Goal: Communication & Community: Answer question/provide support

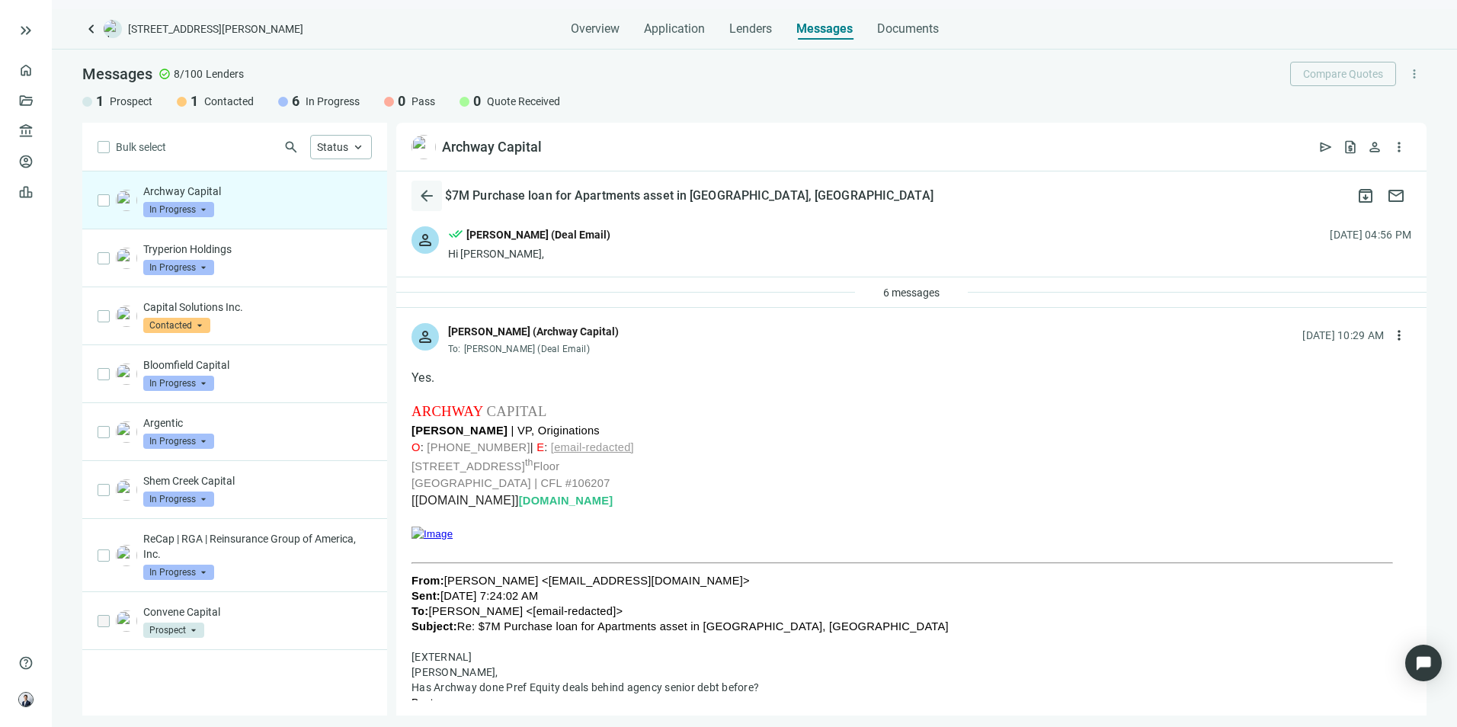
click at [424, 188] on span "arrow_back" at bounding box center [427, 196] width 18 height 18
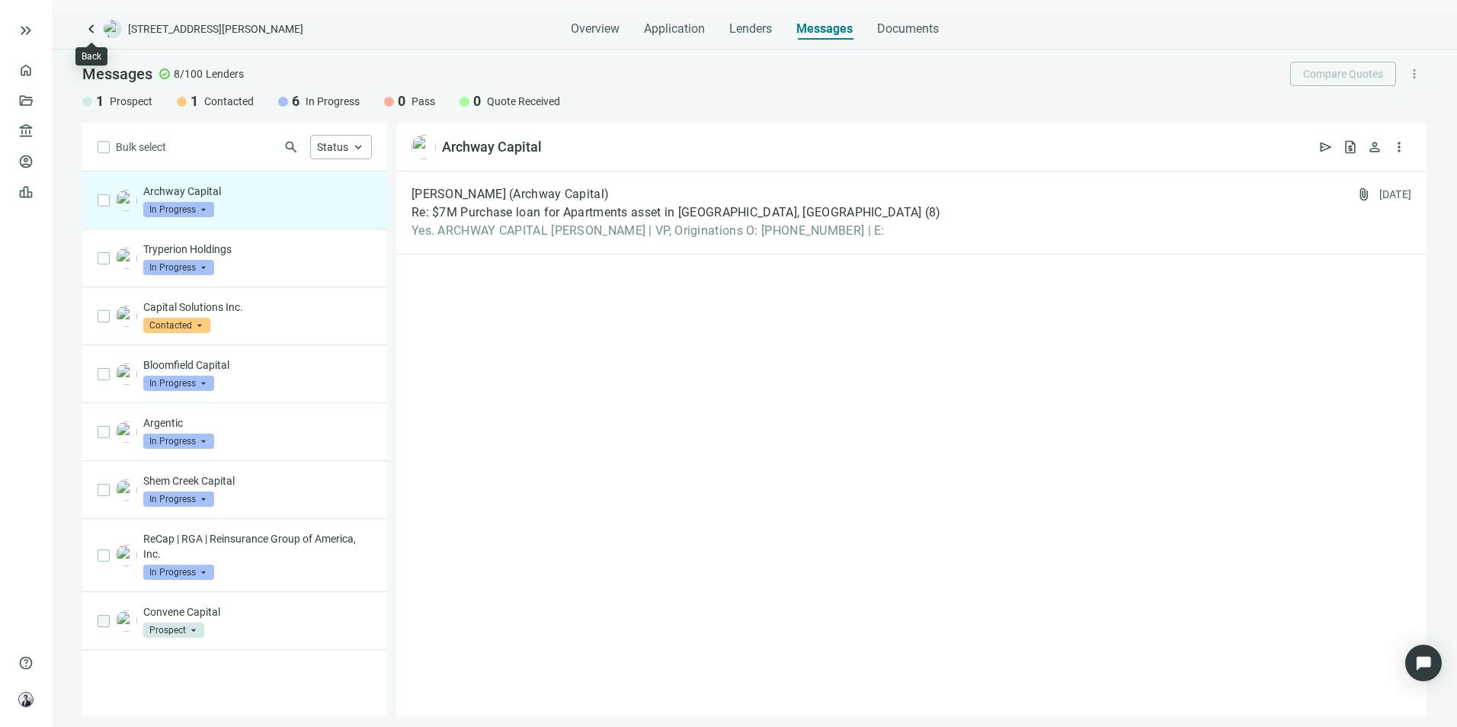
click at [85, 31] on span "keyboard_arrow_left" at bounding box center [91, 29] width 18 height 18
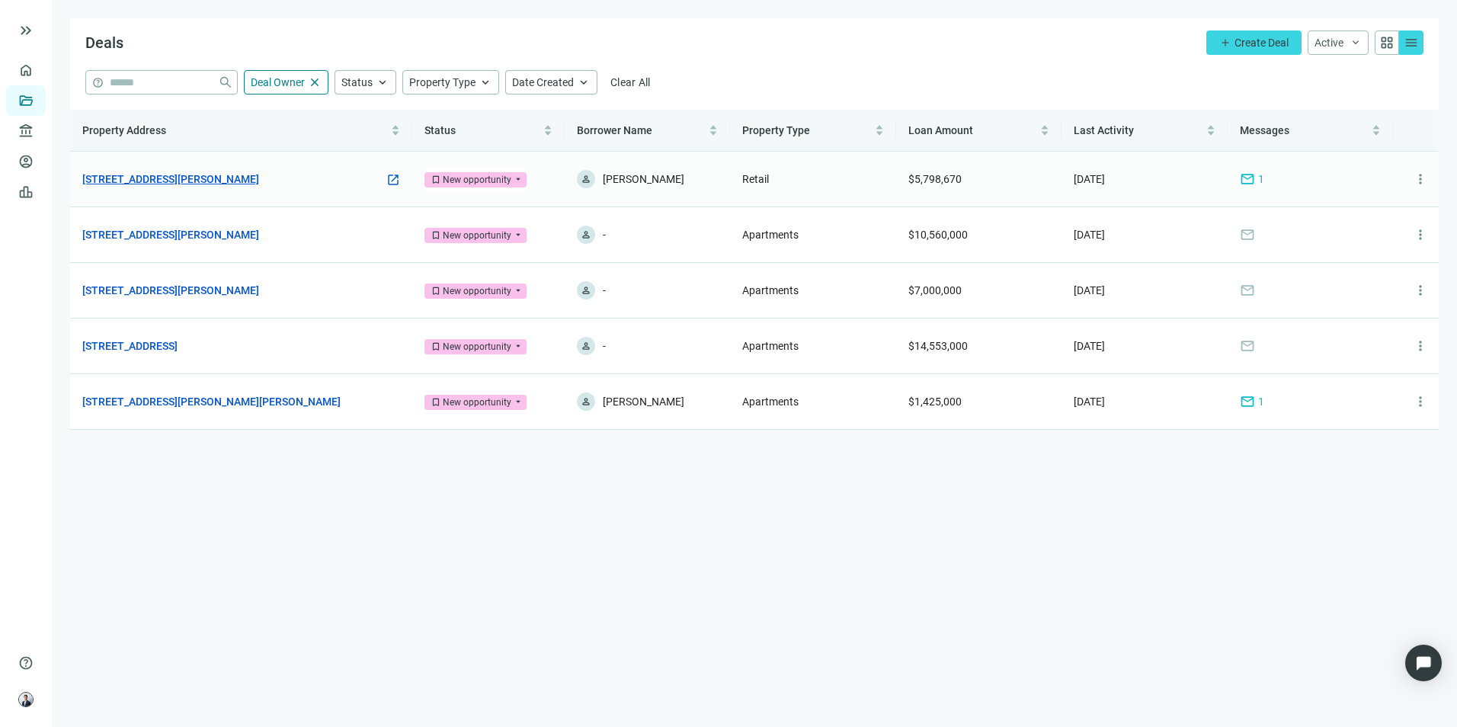
click at [257, 184] on link "[STREET_ADDRESS][PERSON_NAME]" at bounding box center [170, 179] width 177 height 17
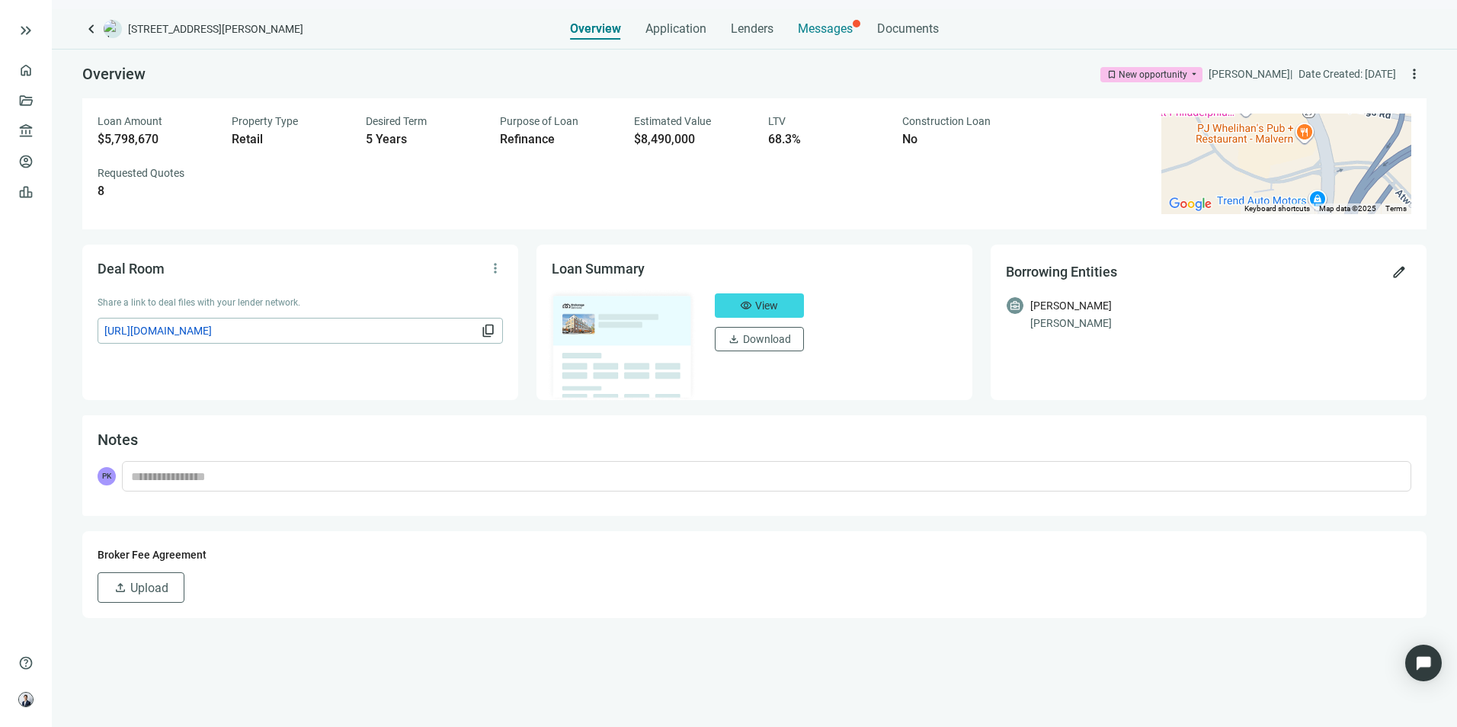
click at [811, 35] on span "Messages" at bounding box center [825, 28] width 55 height 14
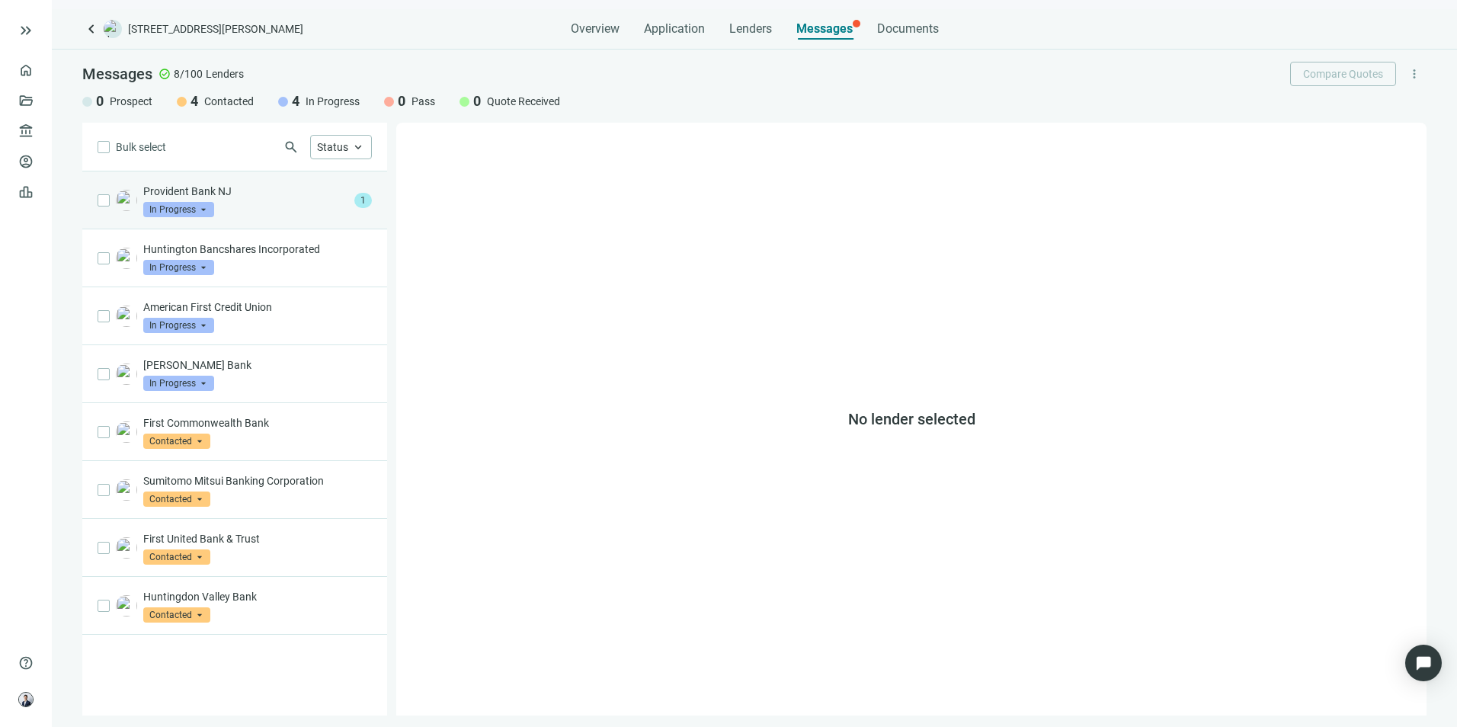
click at [224, 202] on div "Provident Bank NJ In Progress arrow_drop_down" at bounding box center [245, 201] width 205 height 34
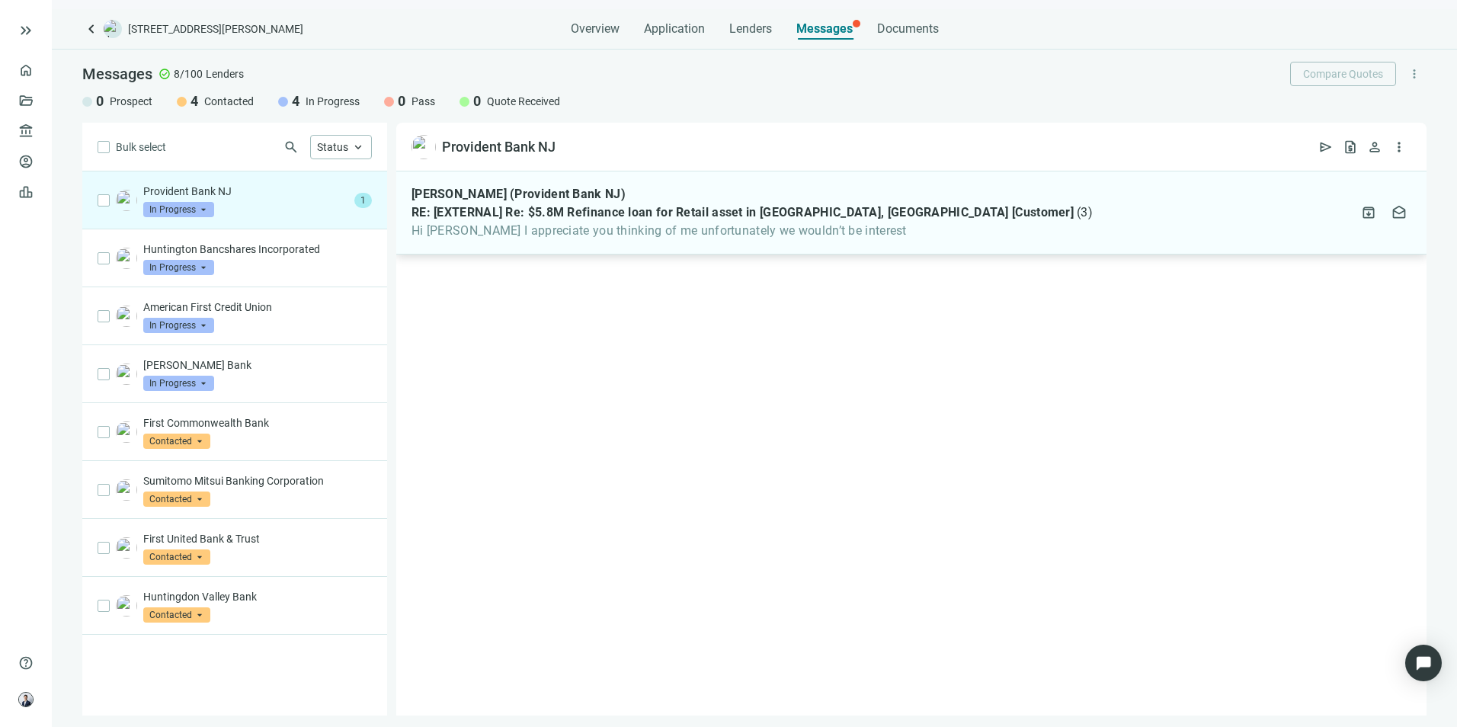
click at [597, 219] on span "RE: [EXTERNAL] Re: $5.8M Refinance loan for Retail asset in [GEOGRAPHIC_DATA], …" at bounding box center [742, 212] width 662 height 15
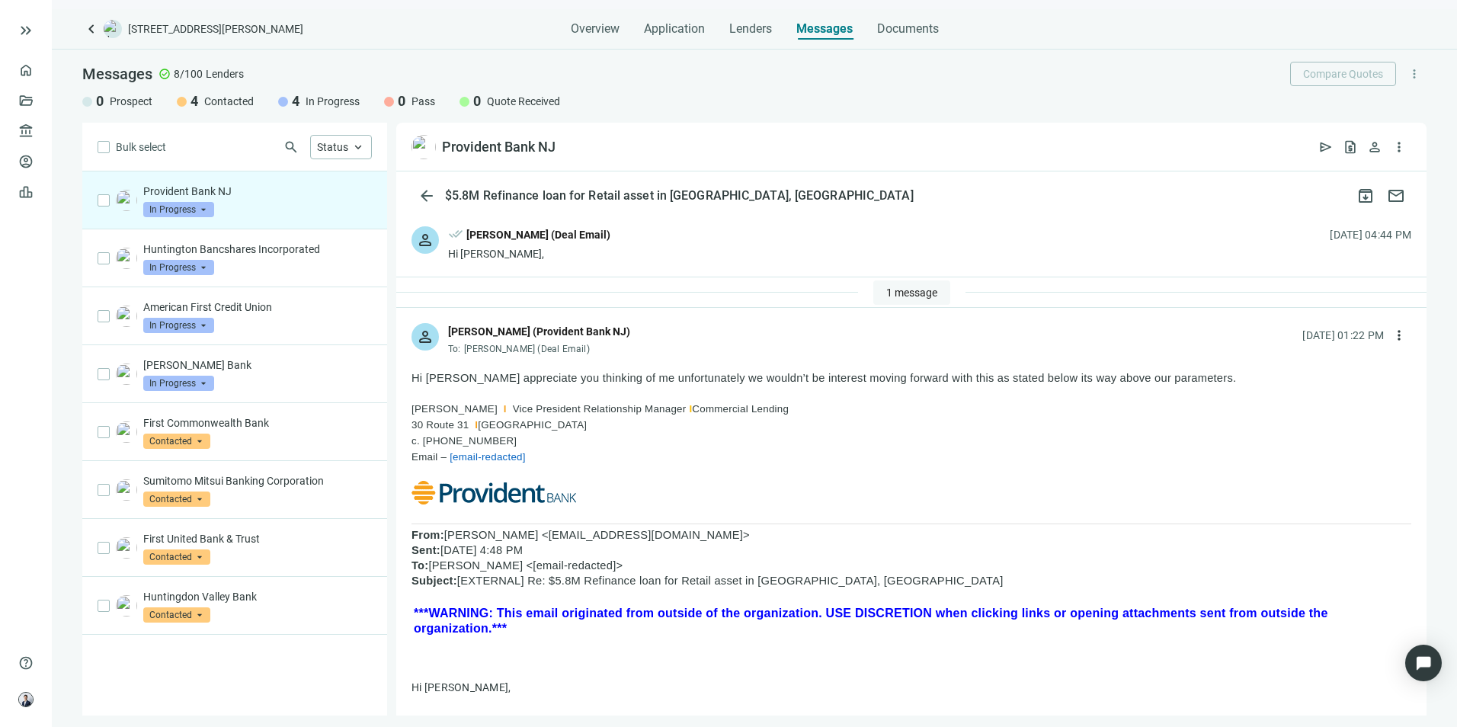
click at [924, 290] on span "1 message" at bounding box center [911, 293] width 51 height 12
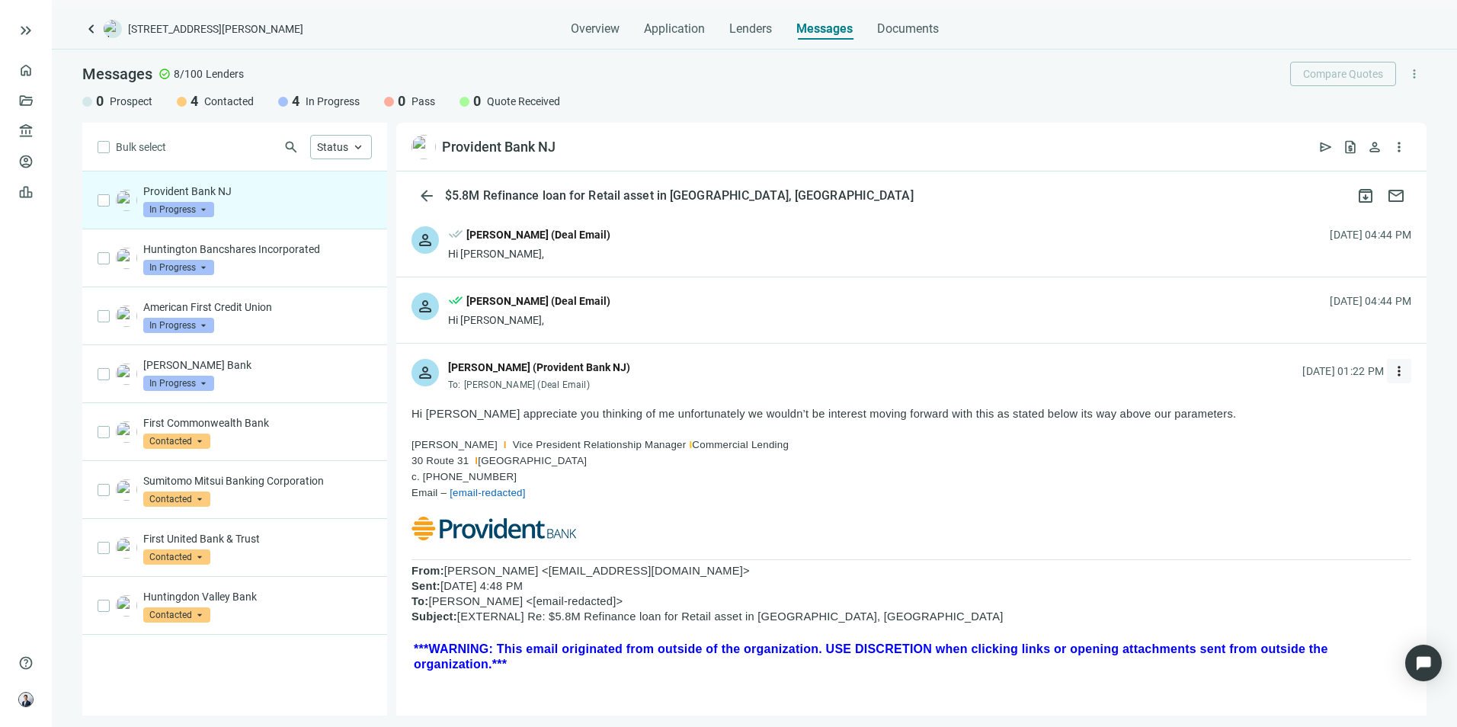
click at [1391, 370] on span "more_vert" at bounding box center [1398, 370] width 15 height 15
click at [1343, 405] on div "reply Reply" at bounding box center [1315, 405] width 162 height 27
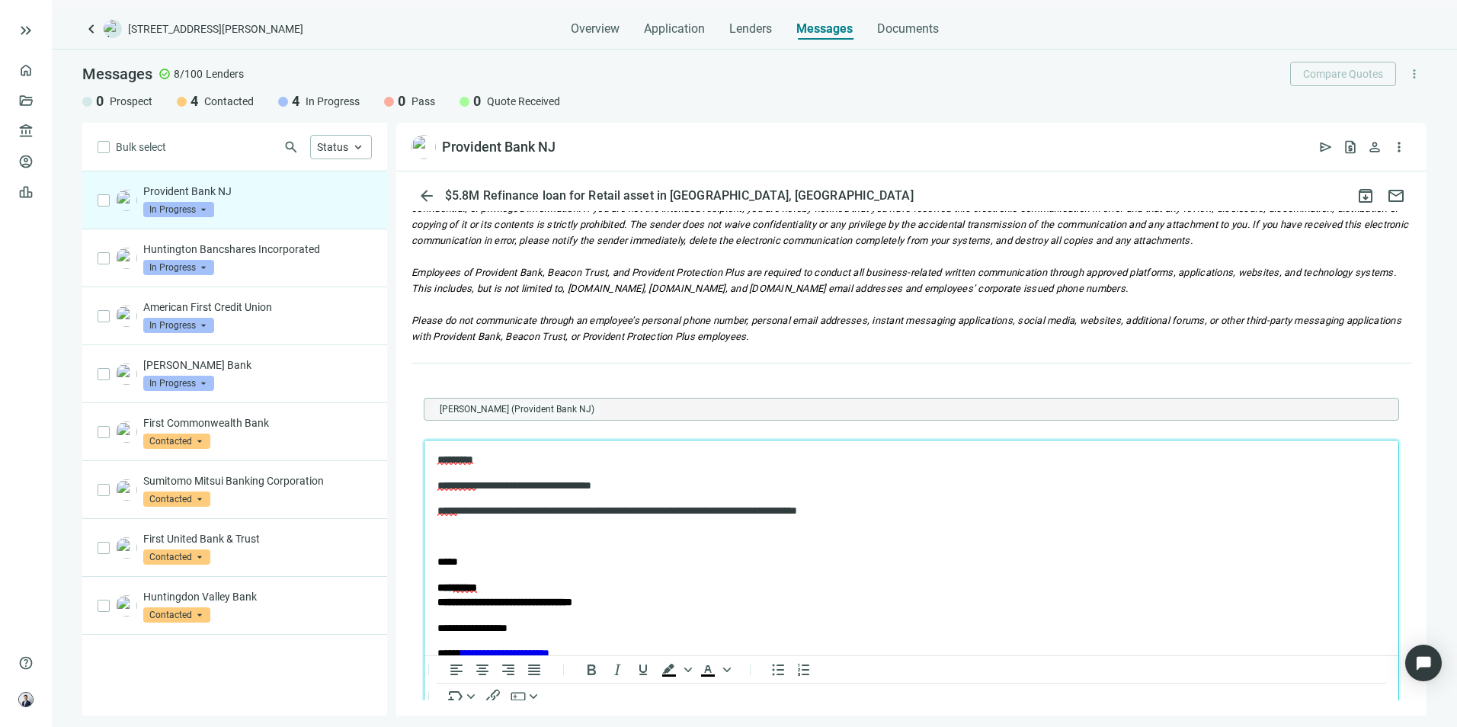
click at [446, 512] on span "*****" at bounding box center [447, 509] width 20 height 11
drag, startPoint x: 527, startPoint y: 538, endPoint x: 103, endPoint y: 101, distance: 608.4
click at [527, 538] on div "Understood" at bounding box center [548, 529] width 68 height 18
click at [460, 463] on span "********" at bounding box center [455, 458] width 36 height 11
click at [459, 460] on span "********" at bounding box center [455, 458] width 36 height 11
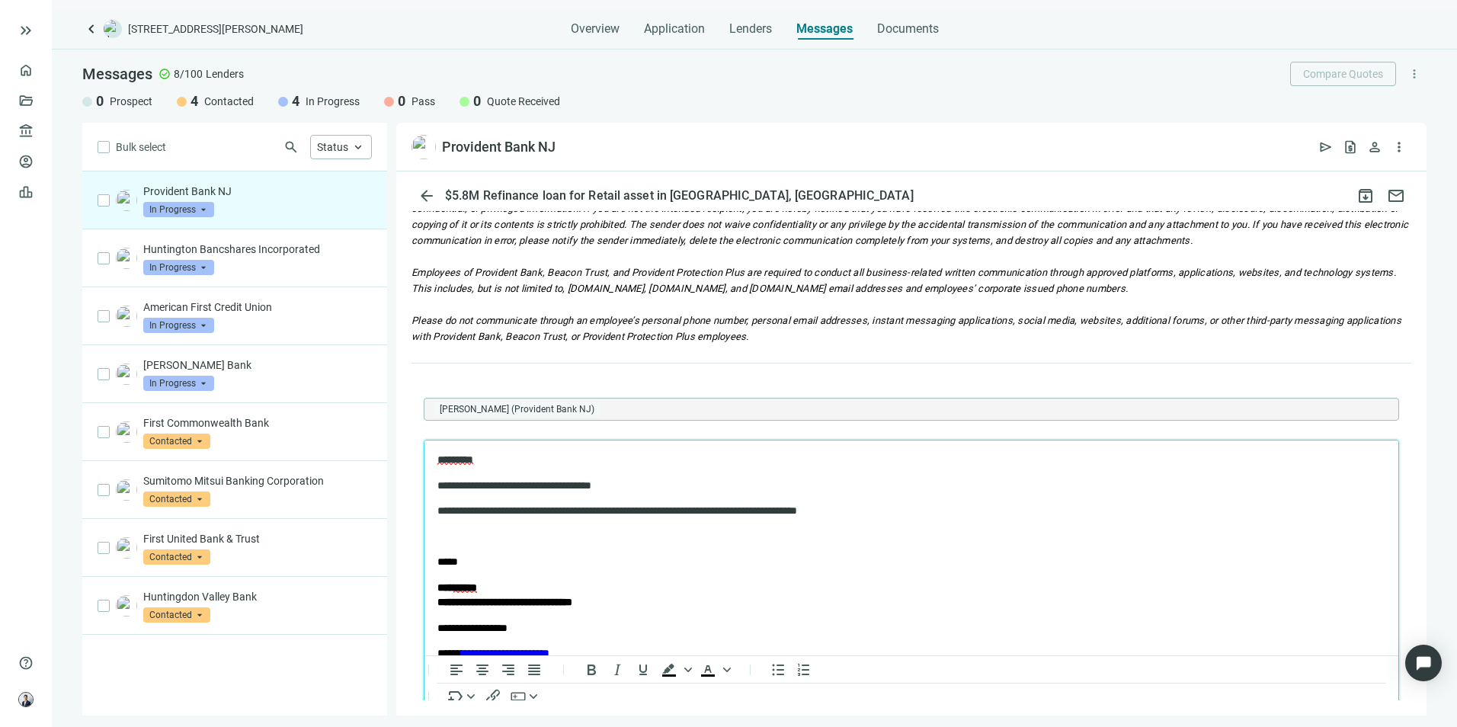
click at [914, 526] on body "**********" at bounding box center [911, 654] width 949 height 404
click at [694, 536] on p "Rich Text Area. Press ALT-0 for help." at bounding box center [911, 536] width 948 height 15
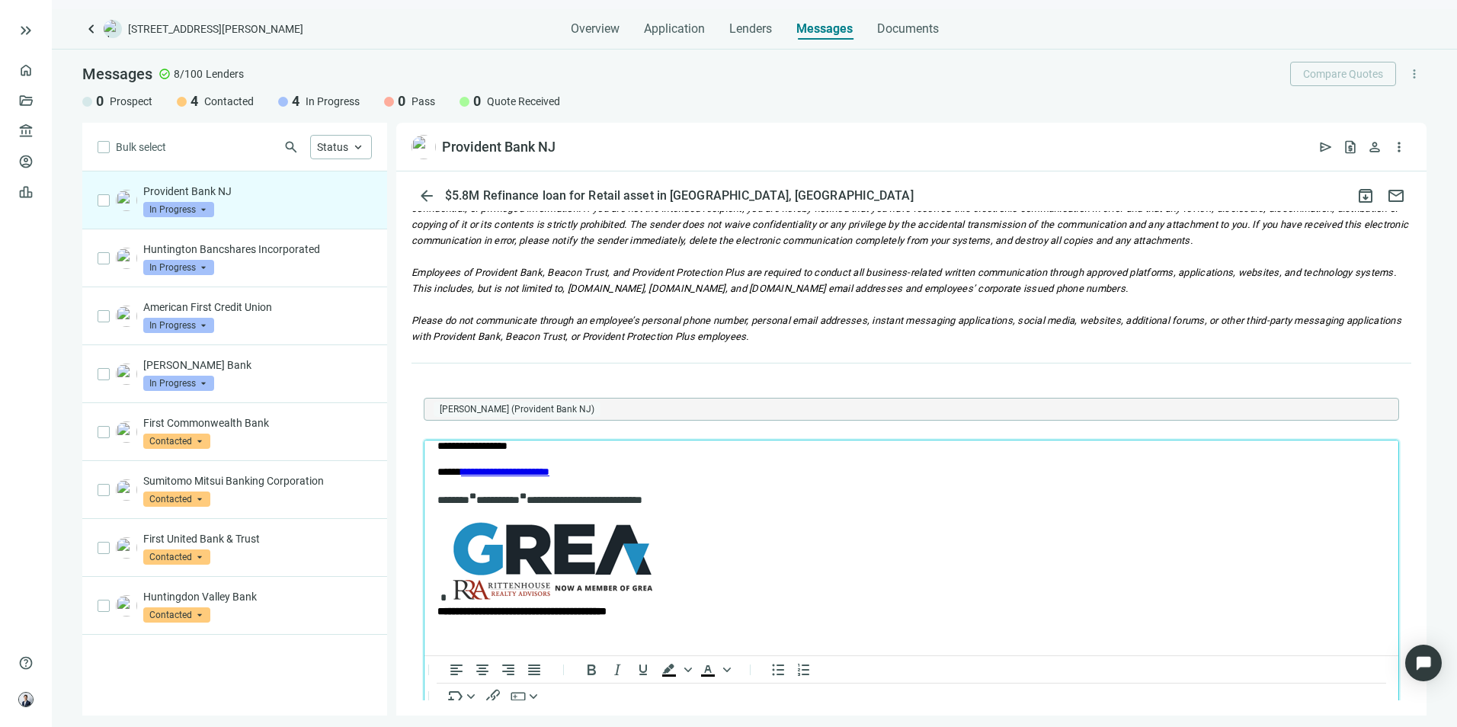
scroll to position [188, 0]
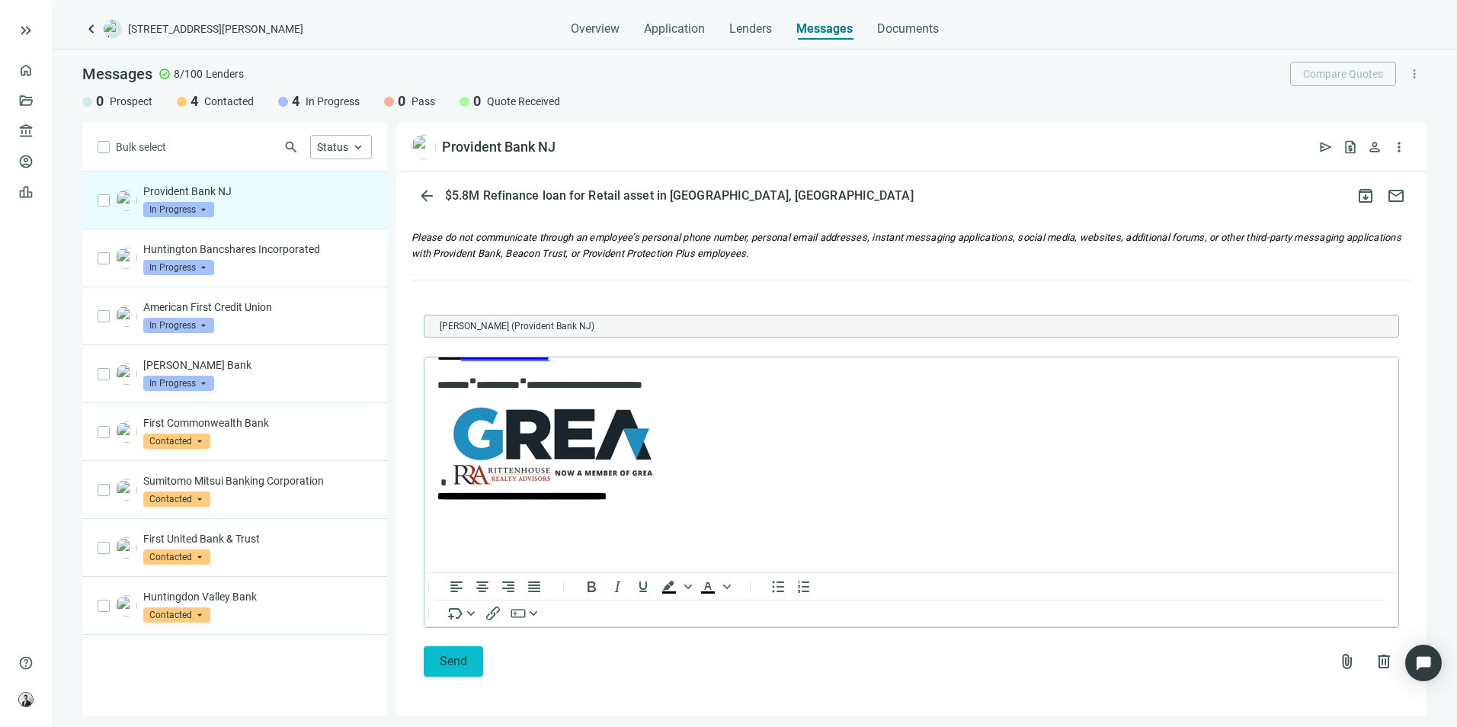
click at [456, 664] on span "Send" at bounding box center [453, 661] width 27 height 14
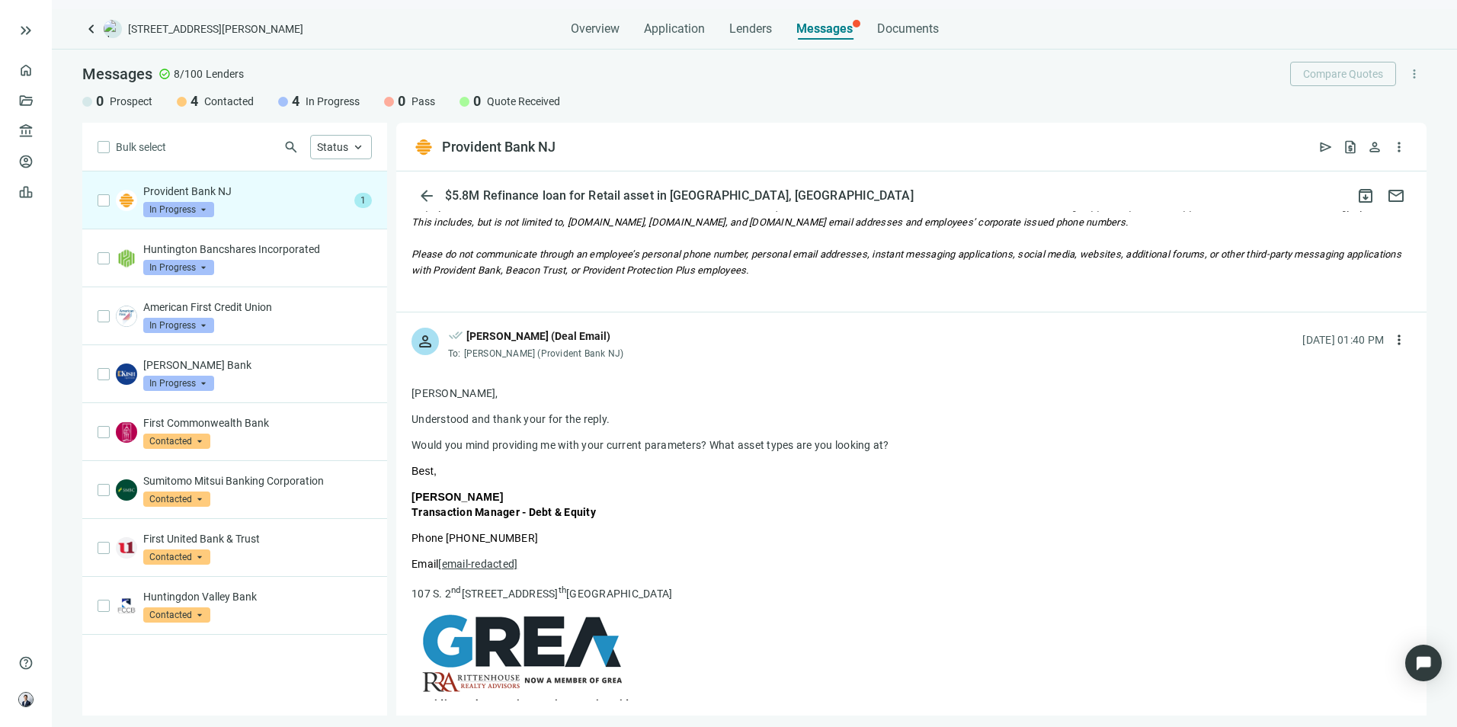
scroll to position [1792, 0]
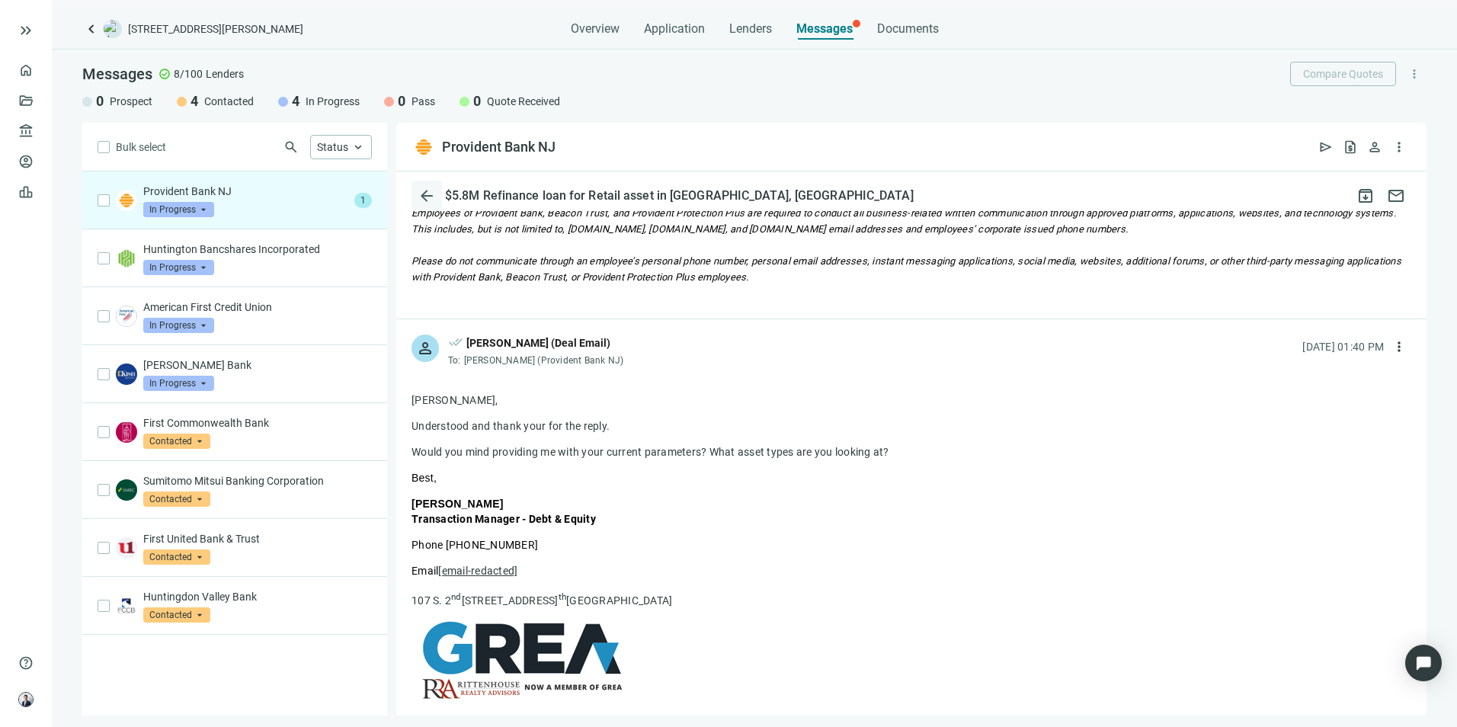
click at [436, 184] on button "arrow_back" at bounding box center [426, 196] width 30 height 30
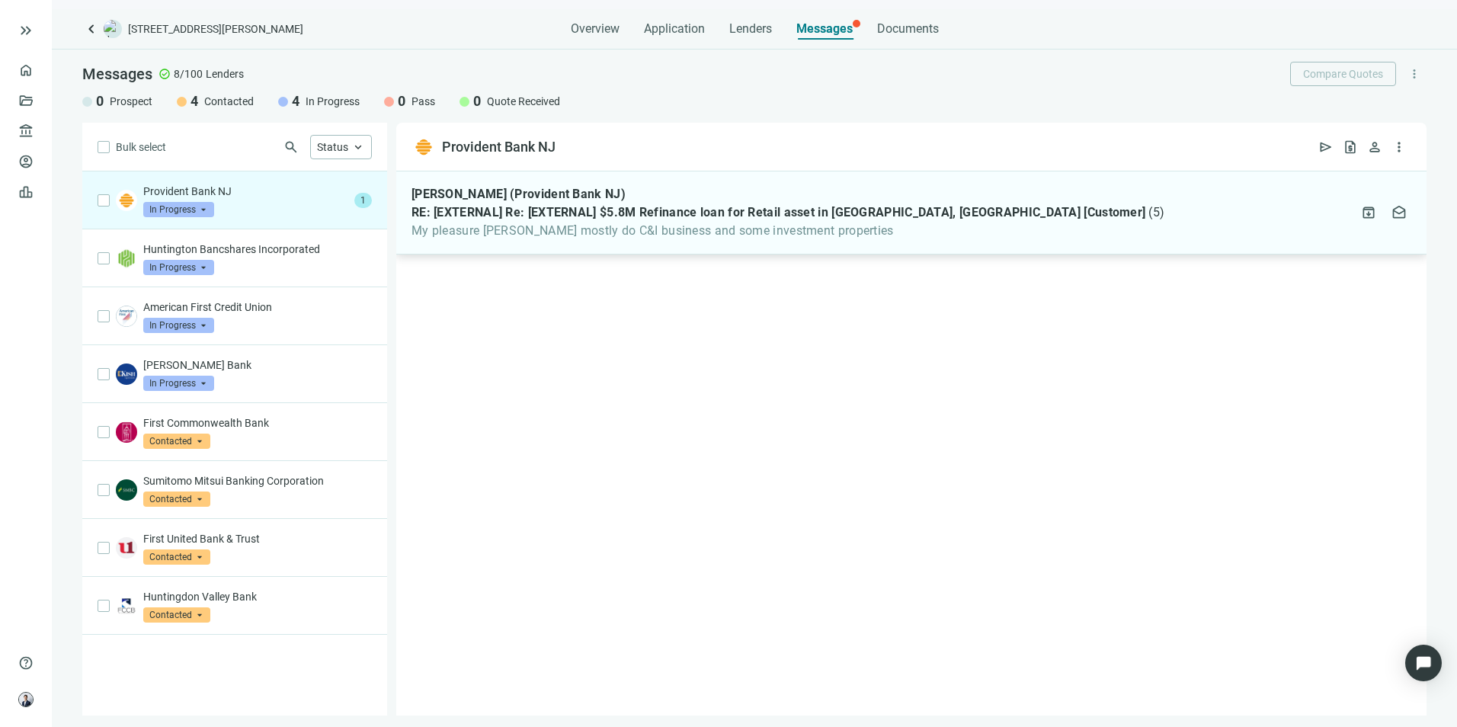
click at [741, 229] on span "My pleasure [PERSON_NAME] mostly do C&I business and some investment properties" at bounding box center [787, 230] width 753 height 15
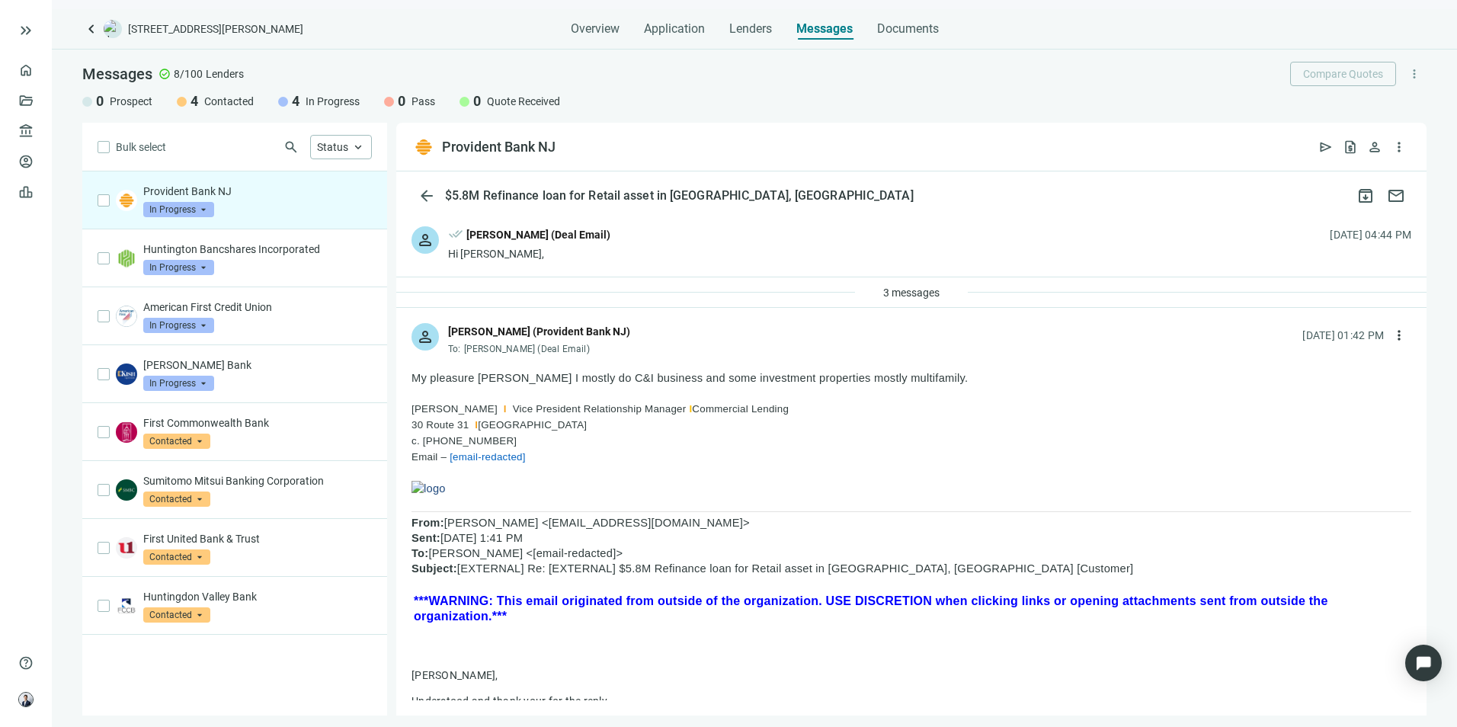
click at [168, 190] on p "Provident Bank NJ" at bounding box center [257, 191] width 229 height 15
click at [1390, 147] on button "more_vert" at bounding box center [1399, 147] width 24 height 24
click at [1373, 144] on span "person" at bounding box center [1374, 146] width 15 height 15
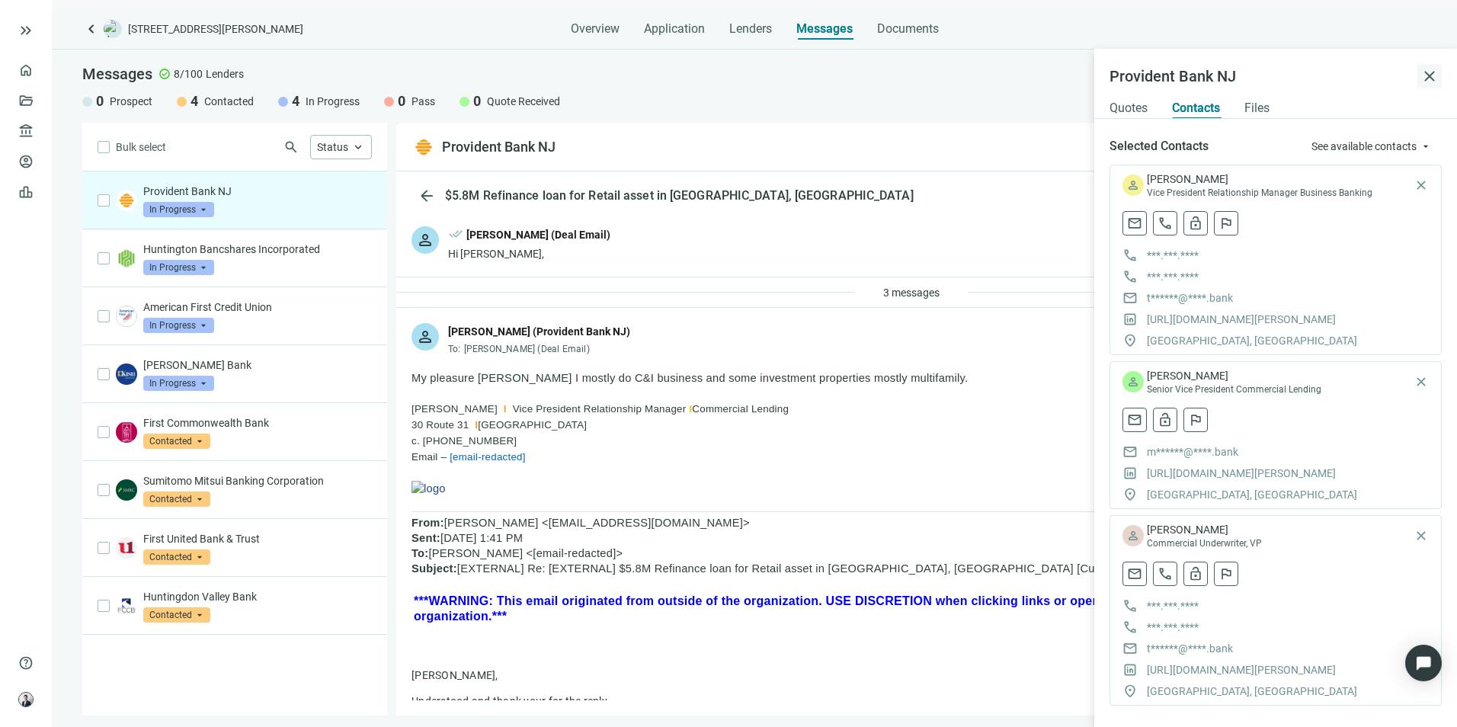
click at [1432, 72] on span "close" at bounding box center [1429, 76] width 18 height 18
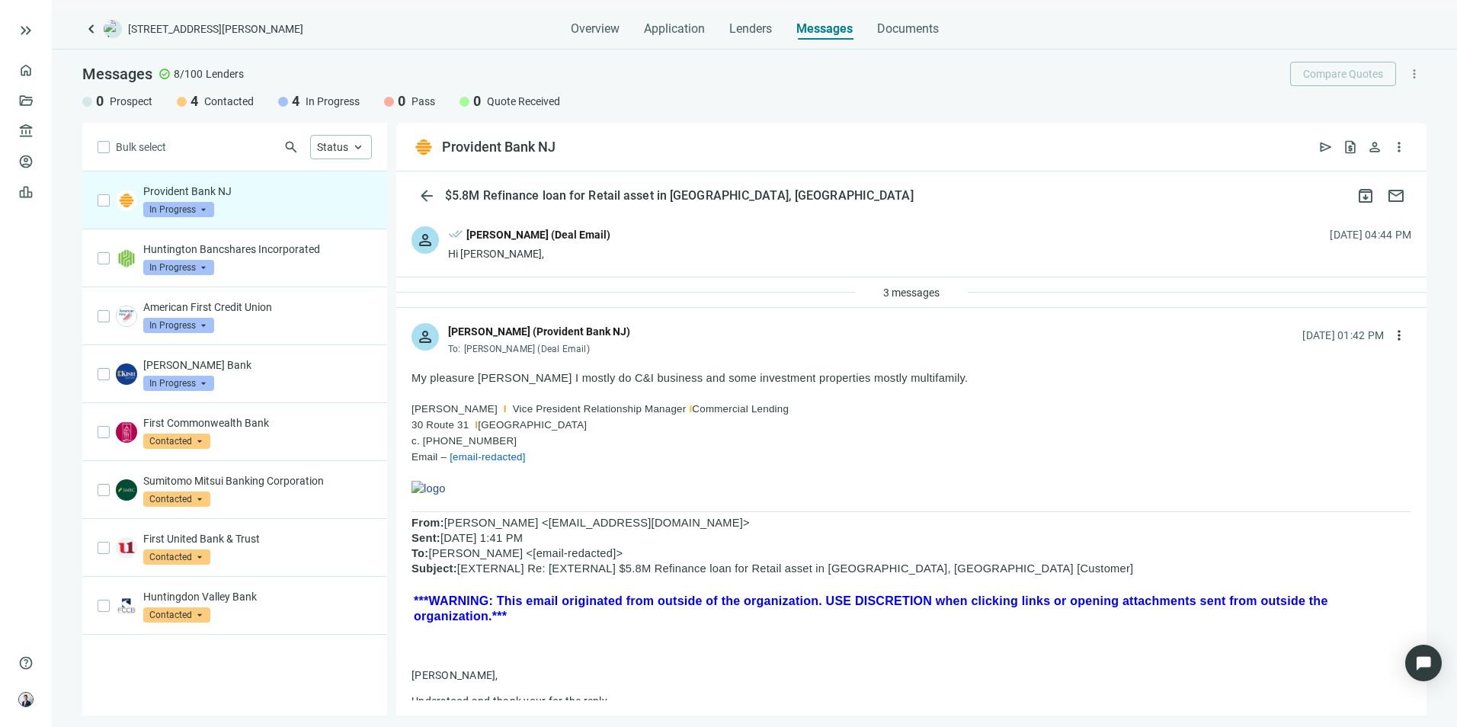
click at [1409, 79] on span "more_vert" at bounding box center [1414, 74] width 14 height 14
click at [1123, 98] on div "0 Prospect 4 Contacted 4 In Progress 0 Pass 0 Quote Received" at bounding box center [754, 101] width 1344 height 18
click at [94, 29] on span "keyboard_arrow_left" at bounding box center [91, 29] width 18 height 18
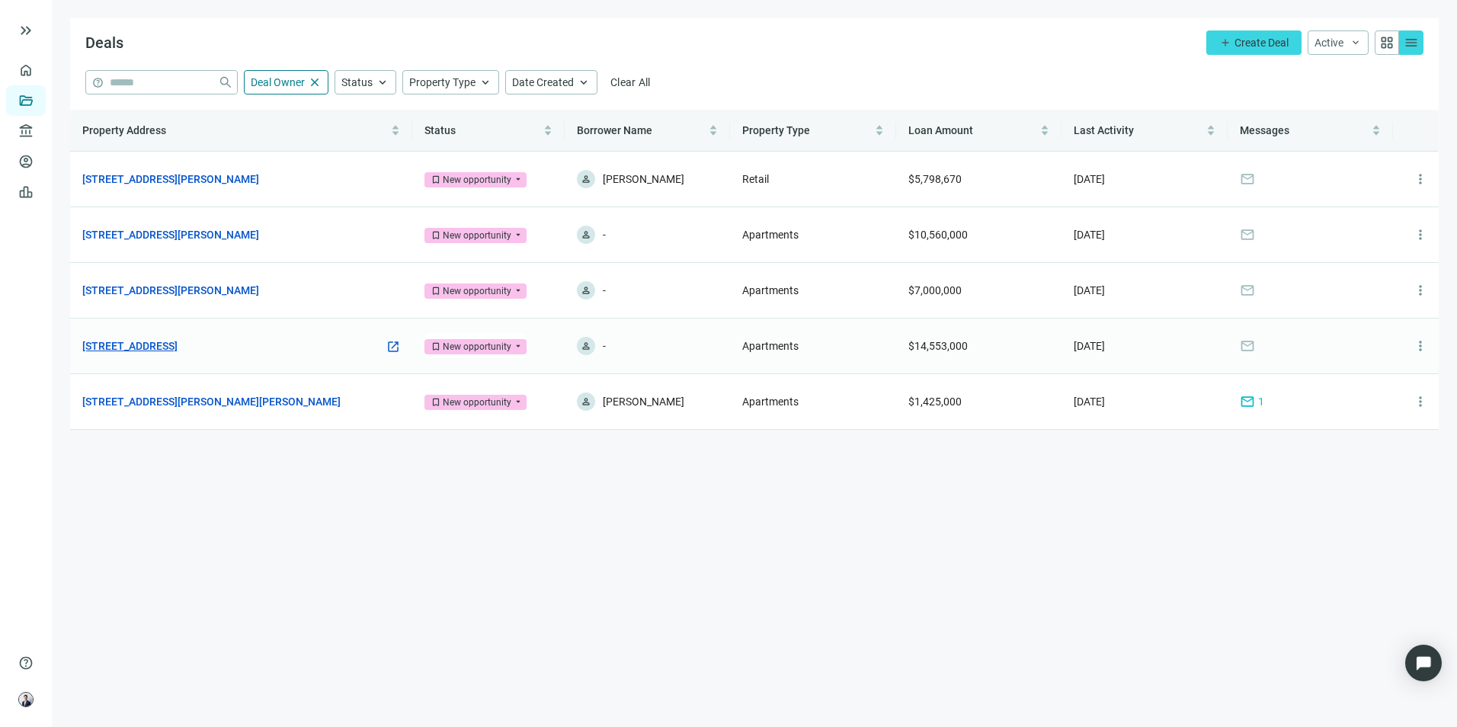
click at [178, 341] on link "[STREET_ADDRESS]" at bounding box center [129, 346] width 95 height 17
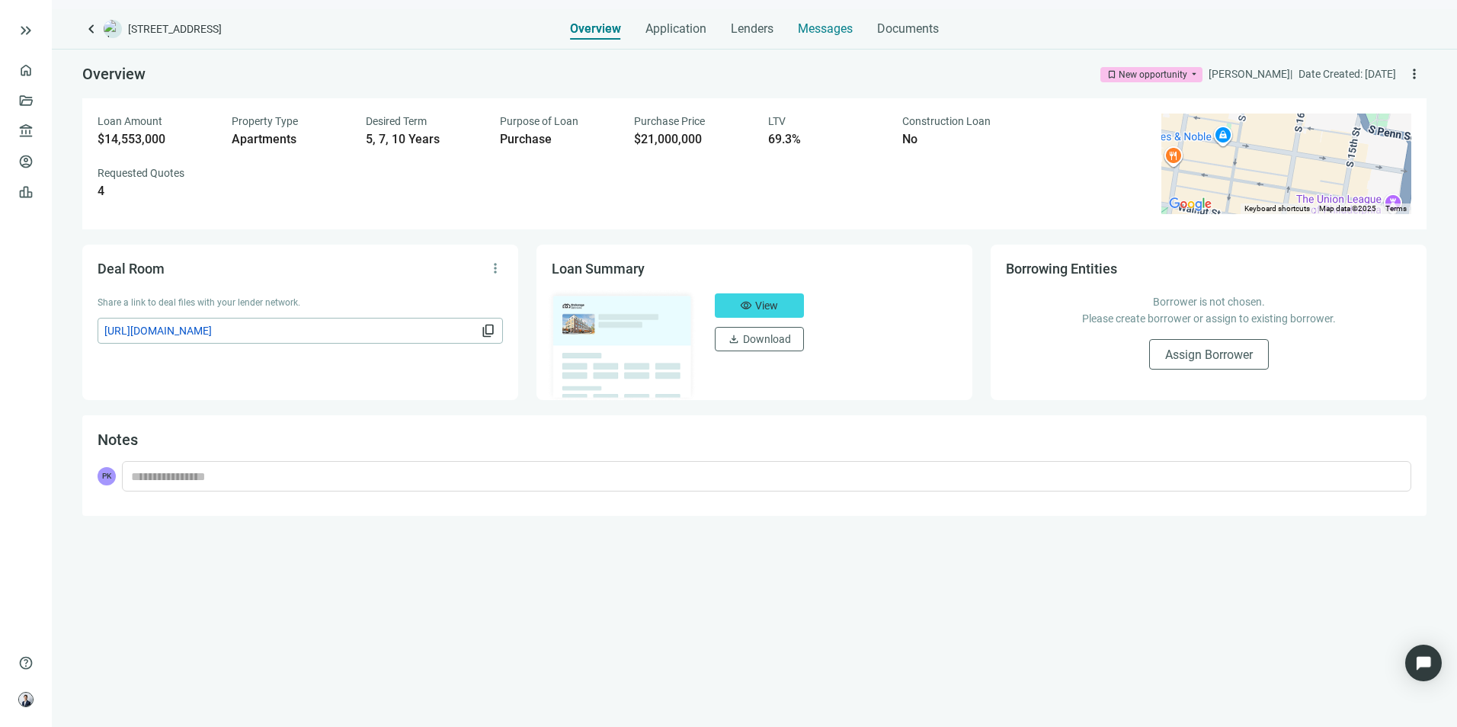
click at [834, 37] on div "Messages" at bounding box center [825, 24] width 55 height 30
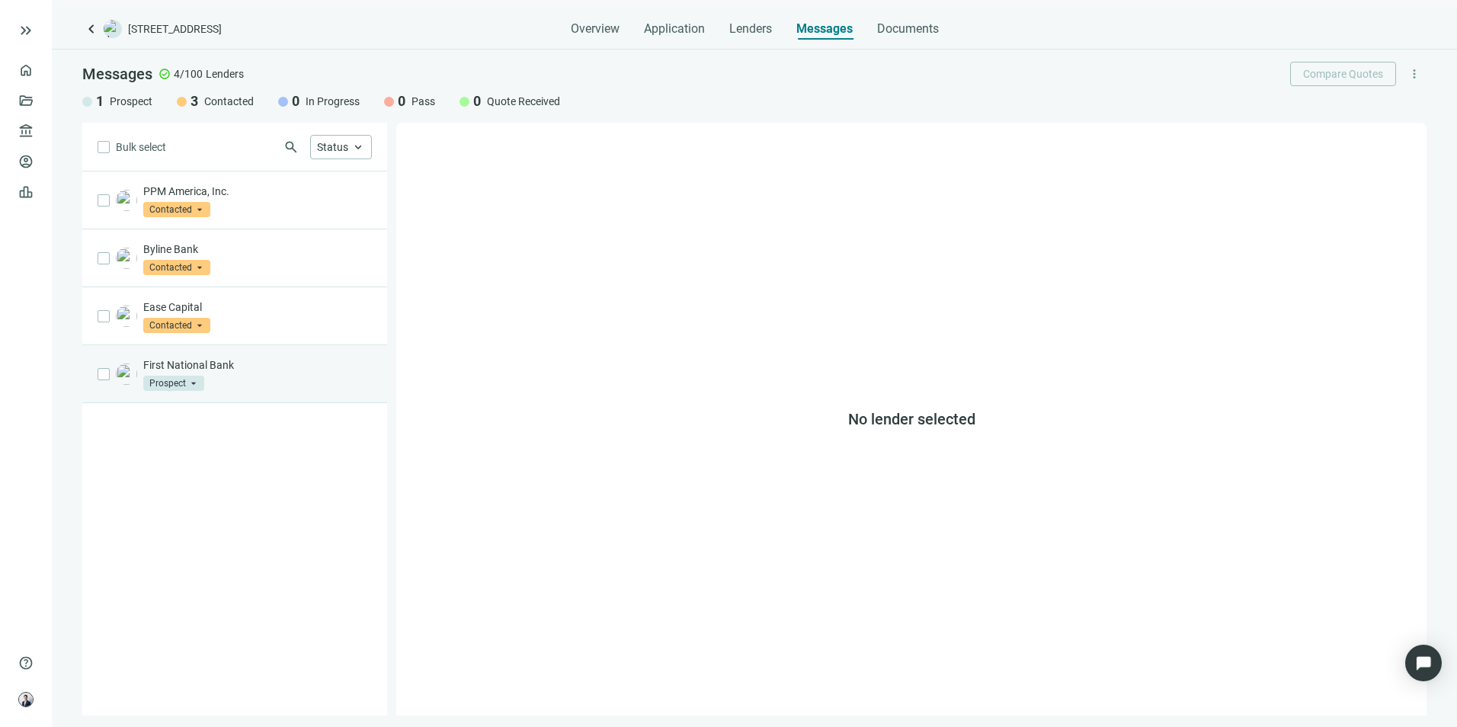
click at [279, 379] on div "First National Bank Prospect arrow_drop_down" at bounding box center [257, 374] width 229 height 34
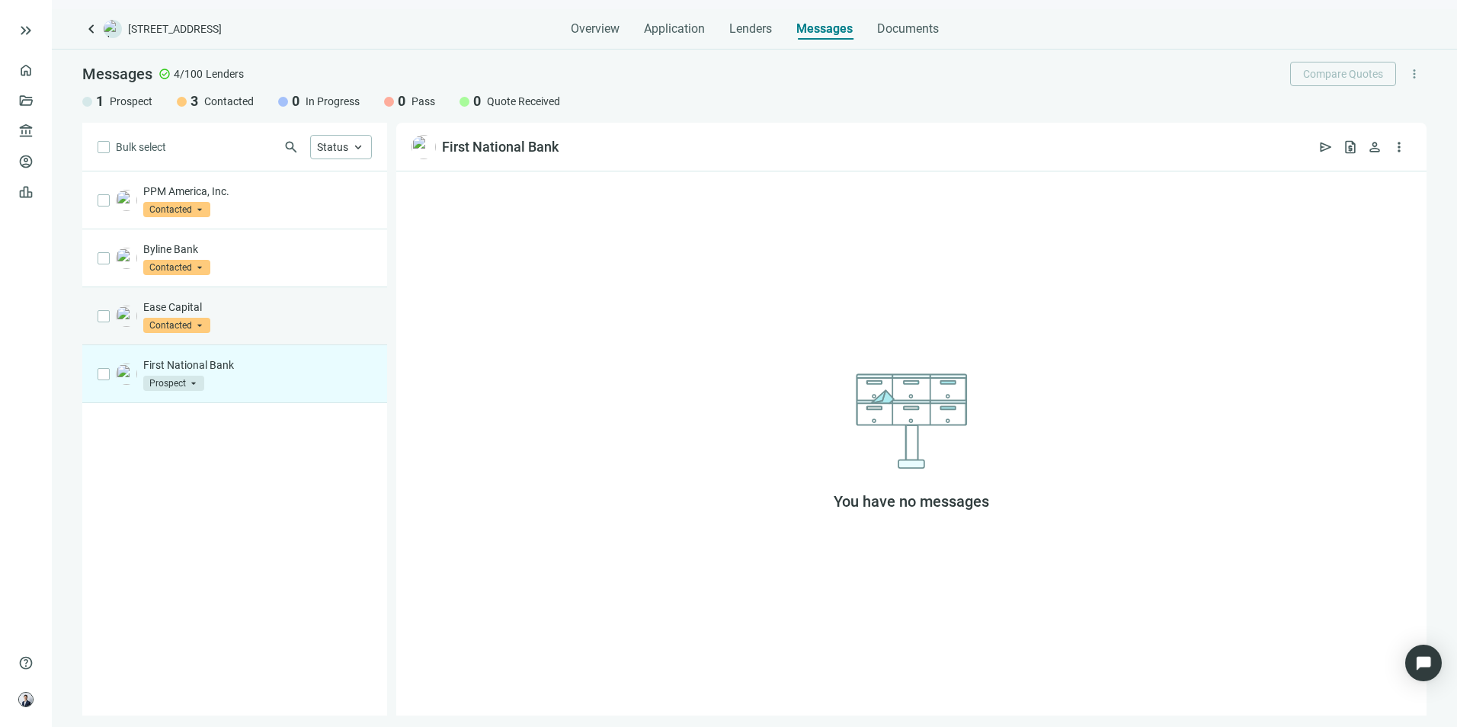
click at [280, 323] on div "Ease Capital Contacted arrow_drop_down" at bounding box center [257, 316] width 229 height 34
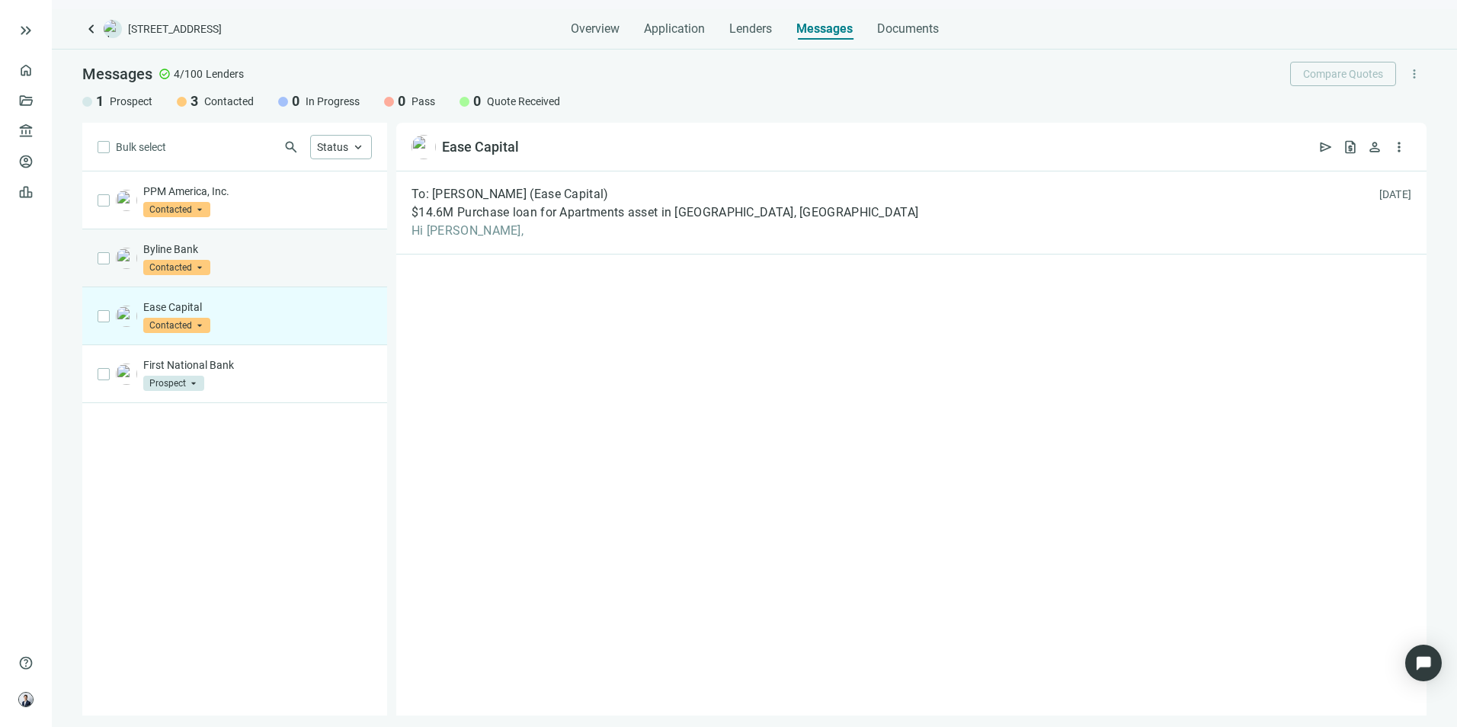
click at [274, 247] on p "Byline Bank" at bounding box center [257, 249] width 229 height 15
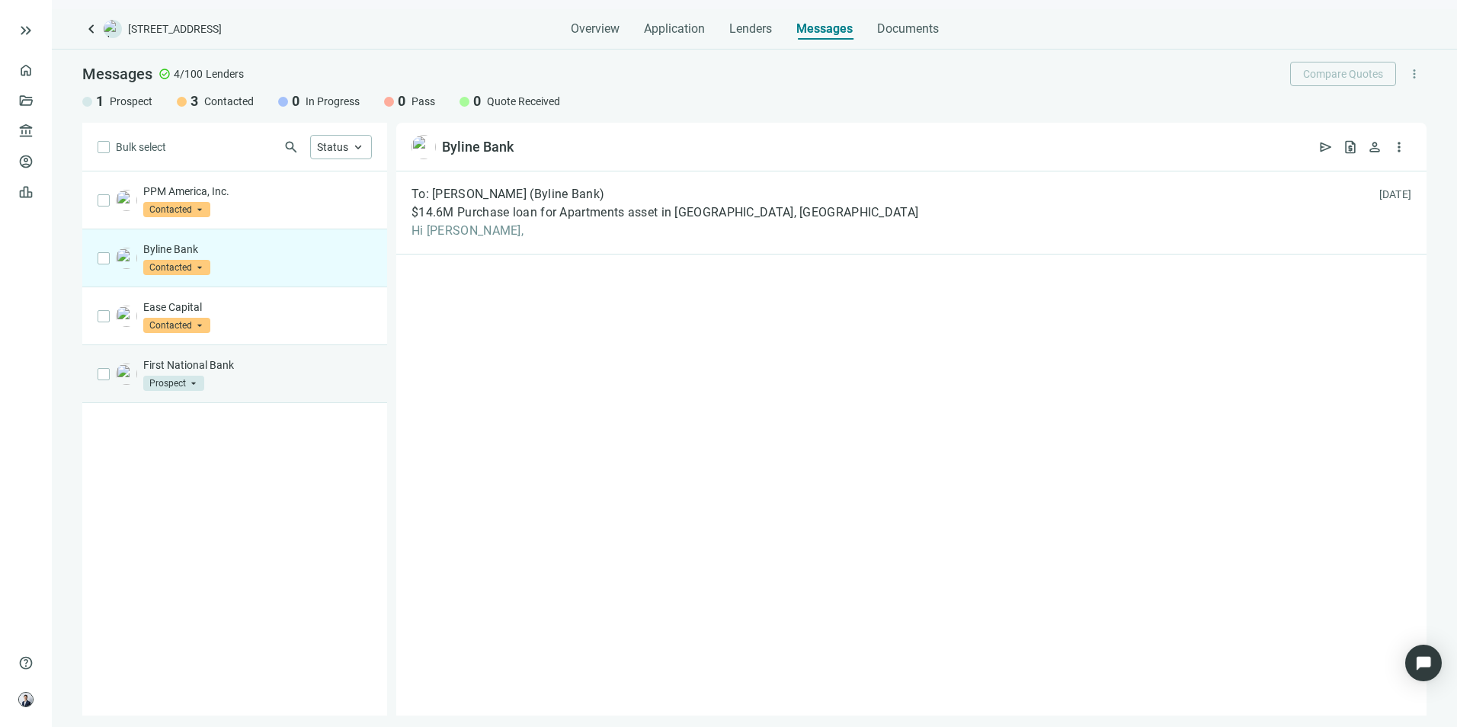
click at [251, 360] on p "First National Bank" at bounding box center [257, 364] width 229 height 15
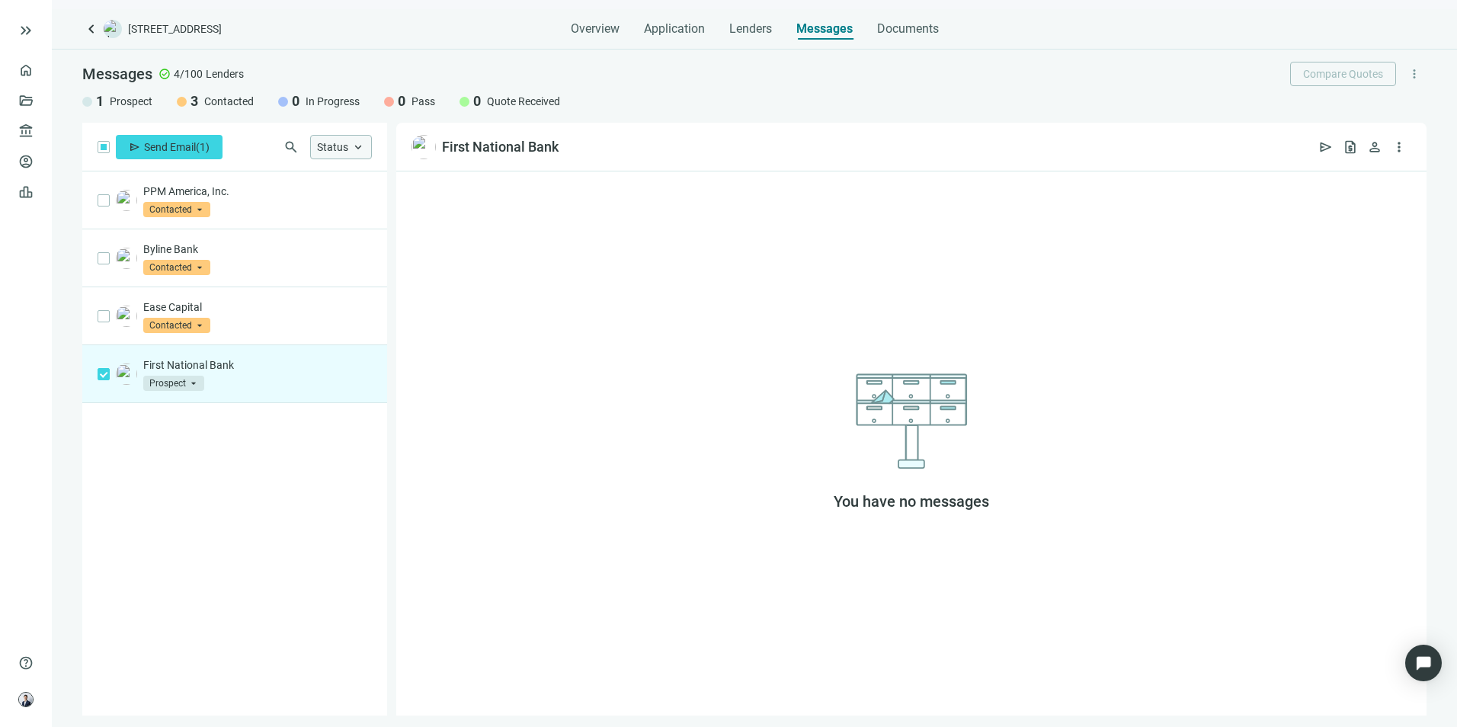
click at [357, 149] on span "keyboard_arrow_up" at bounding box center [358, 147] width 14 height 14
click at [110, 373] on div "First National Bank Prospect arrow_drop_down" at bounding box center [234, 374] width 305 height 58
drag, startPoint x: 367, startPoint y: 383, endPoint x: 256, endPoint y: 404, distance: 113.1
click at [267, 412] on div "PPM America, Inc. Contacted arrow_drop_down Byline Bank Contacted arrow_drop_do…" at bounding box center [234, 443] width 305 height 544
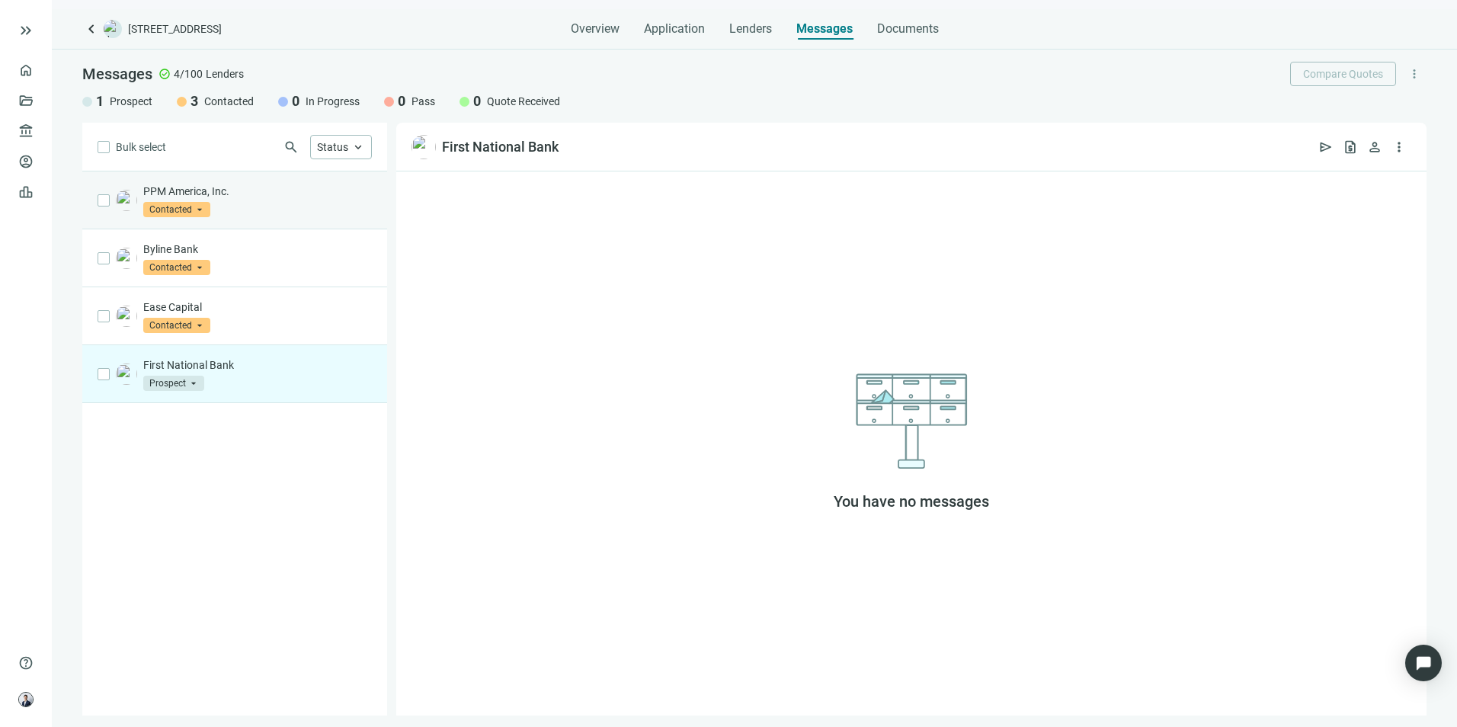
click at [344, 175] on div "PPM America, Inc. Contacted arrow_drop_down" at bounding box center [234, 200] width 305 height 58
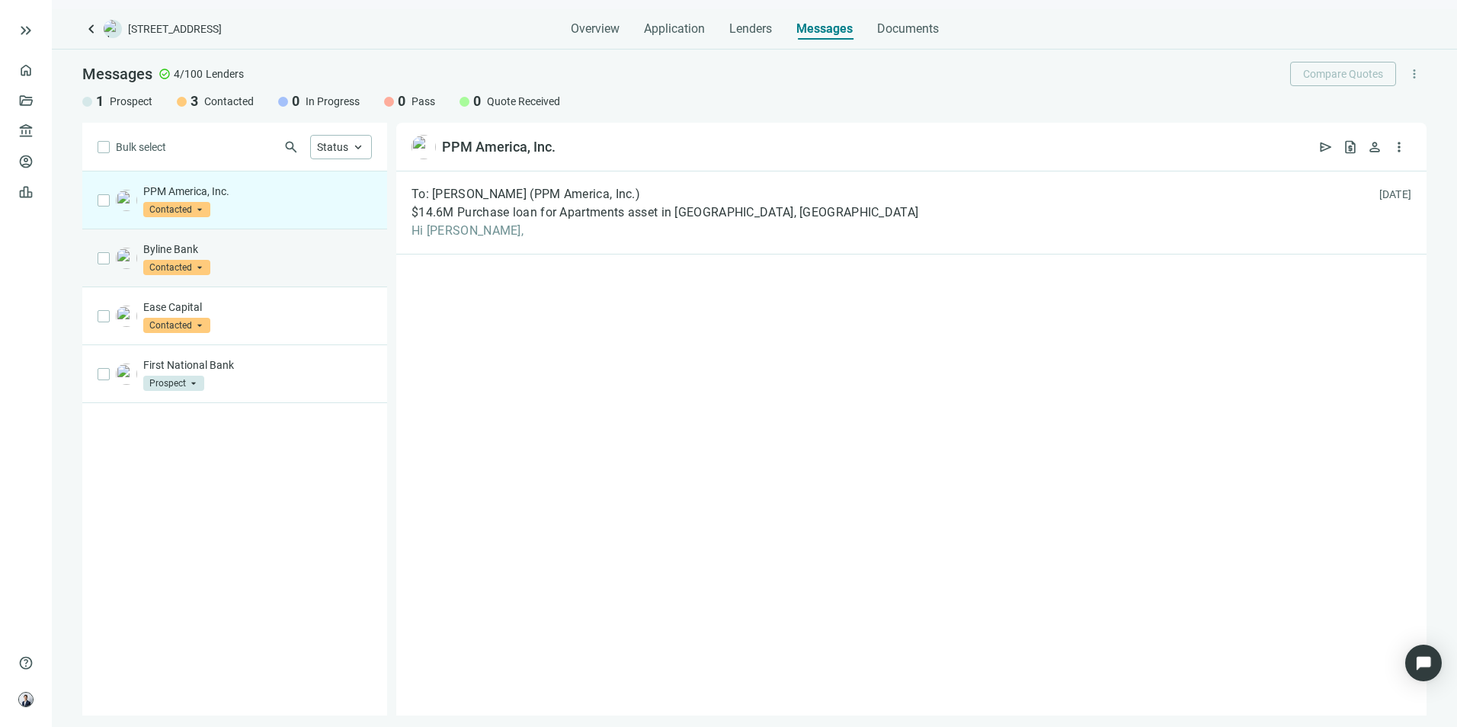
click at [326, 242] on p "Byline Bank" at bounding box center [257, 249] width 229 height 15
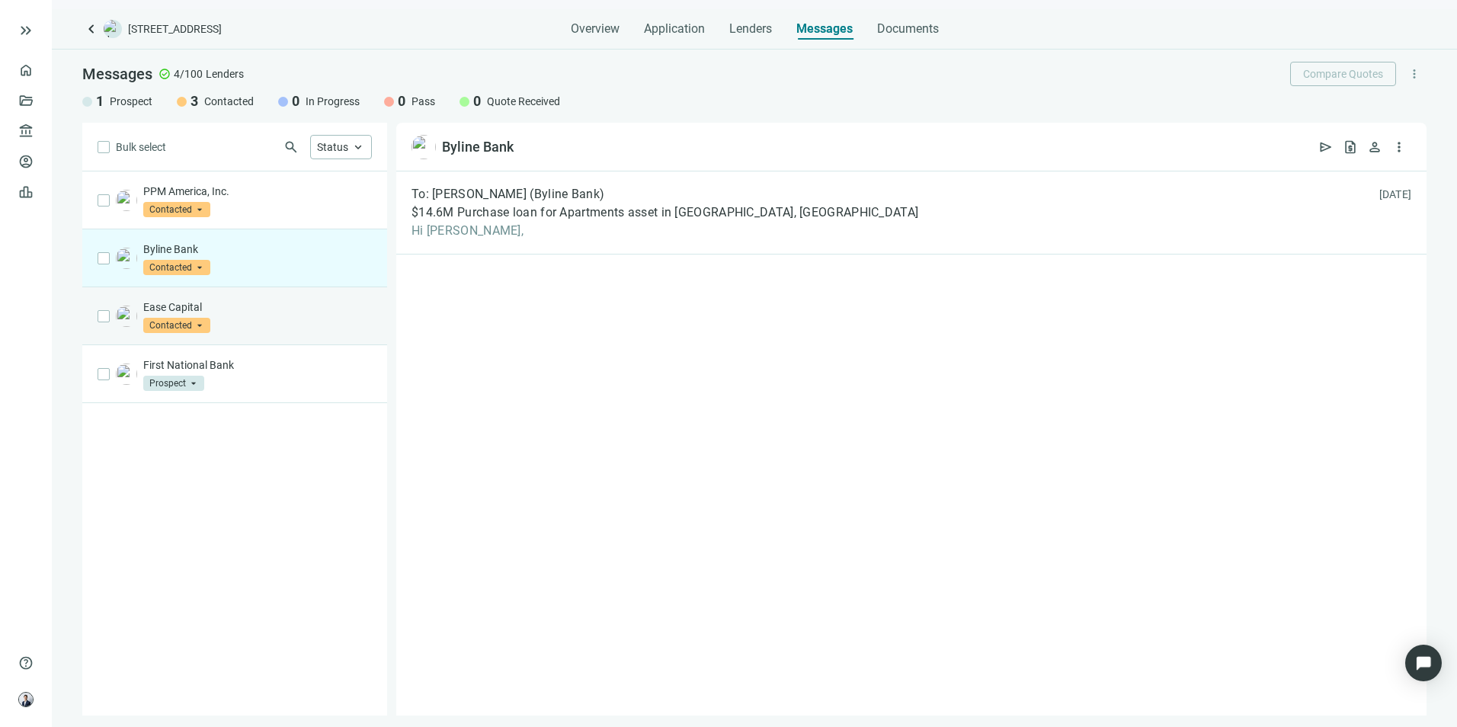
click at [311, 300] on p "Ease Capital" at bounding box center [257, 306] width 229 height 15
click at [288, 261] on div "Byline Bank Contacted arrow_drop_down" at bounding box center [257, 259] width 229 height 34
click at [215, 163] on div "Bulk select search Status keyboard_arrow_up Prospect Only Contacted Only In Pro…" at bounding box center [234, 147] width 305 height 49
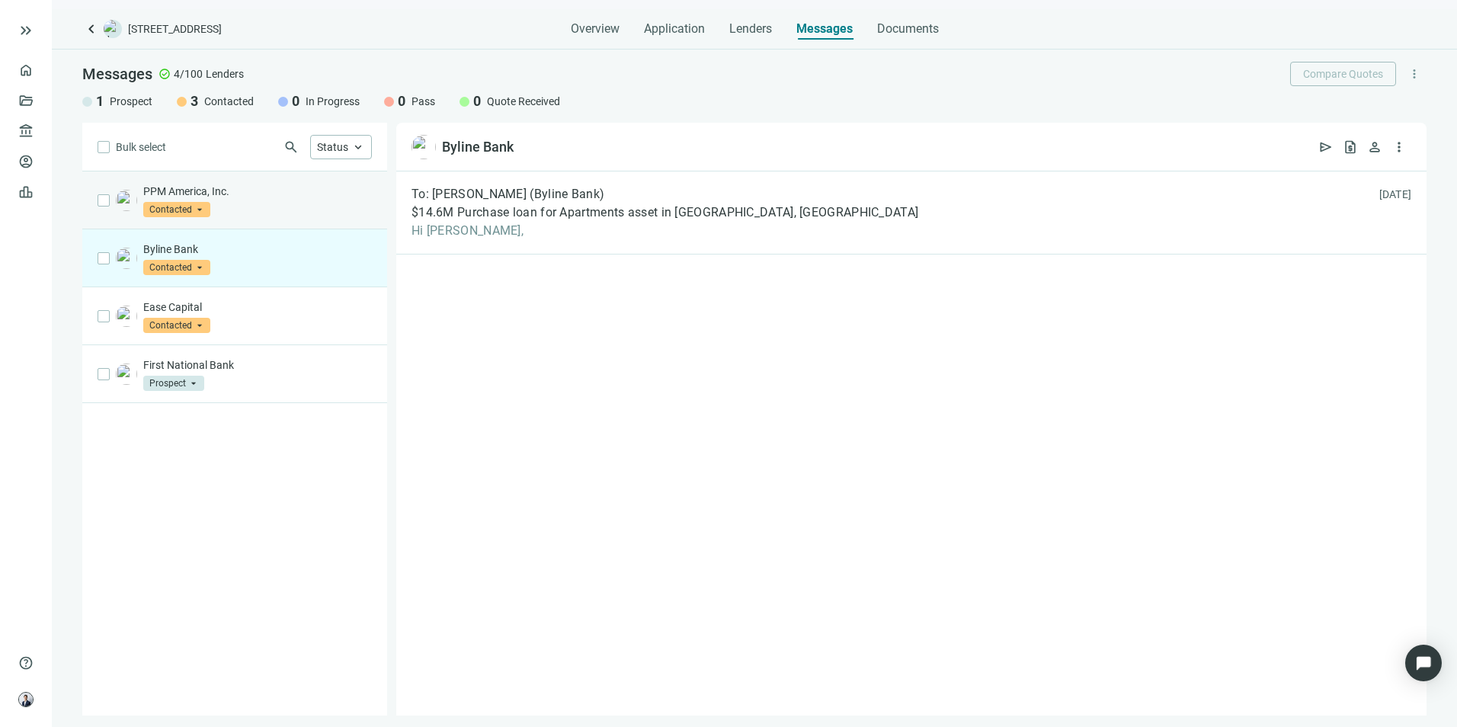
click at [234, 202] on div "PPM America, Inc. Contacted arrow_drop_down" at bounding box center [257, 201] width 229 height 34
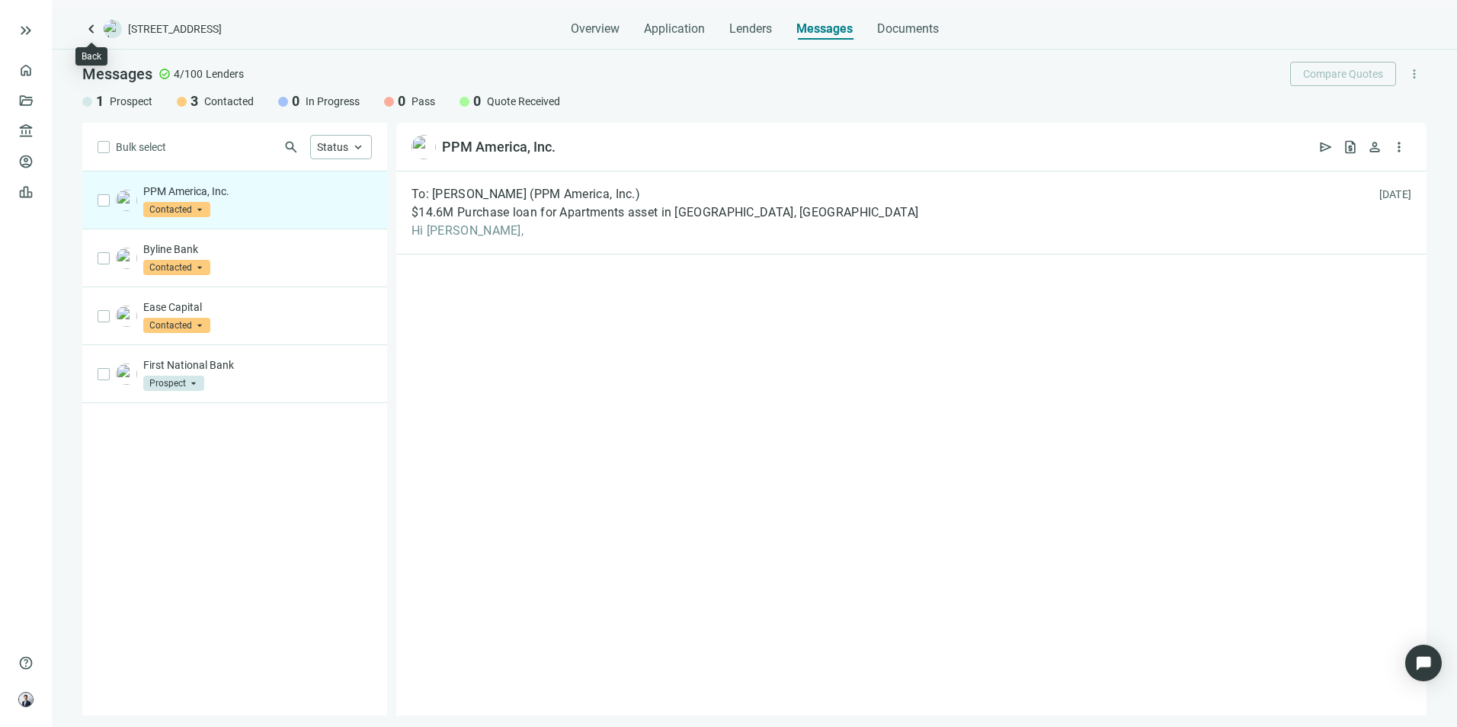
click at [86, 24] on span "keyboard_arrow_left" at bounding box center [91, 29] width 18 height 18
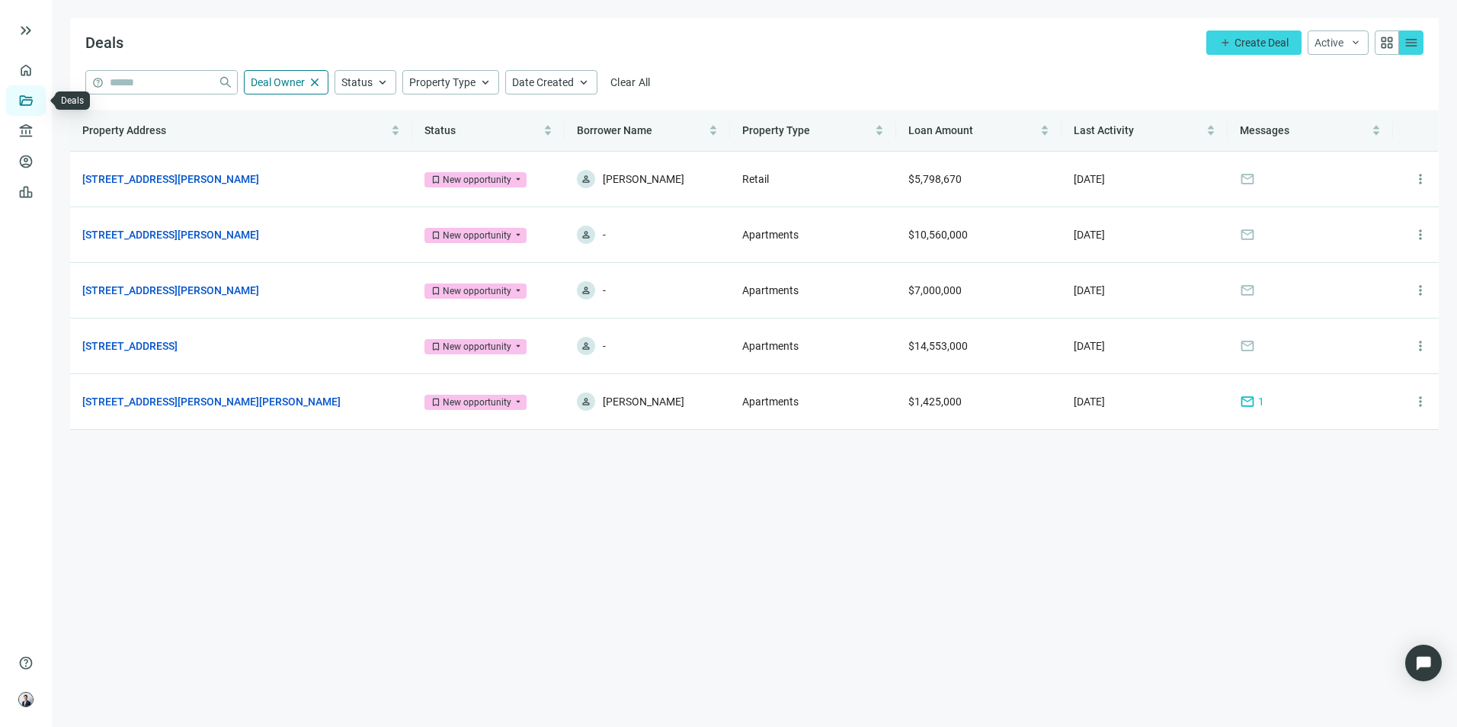
click at [38, 94] on link "Deals" at bounding box center [51, 100] width 27 height 12
click at [164, 177] on link "[STREET_ADDRESS][PERSON_NAME]" at bounding box center [170, 179] width 177 height 17
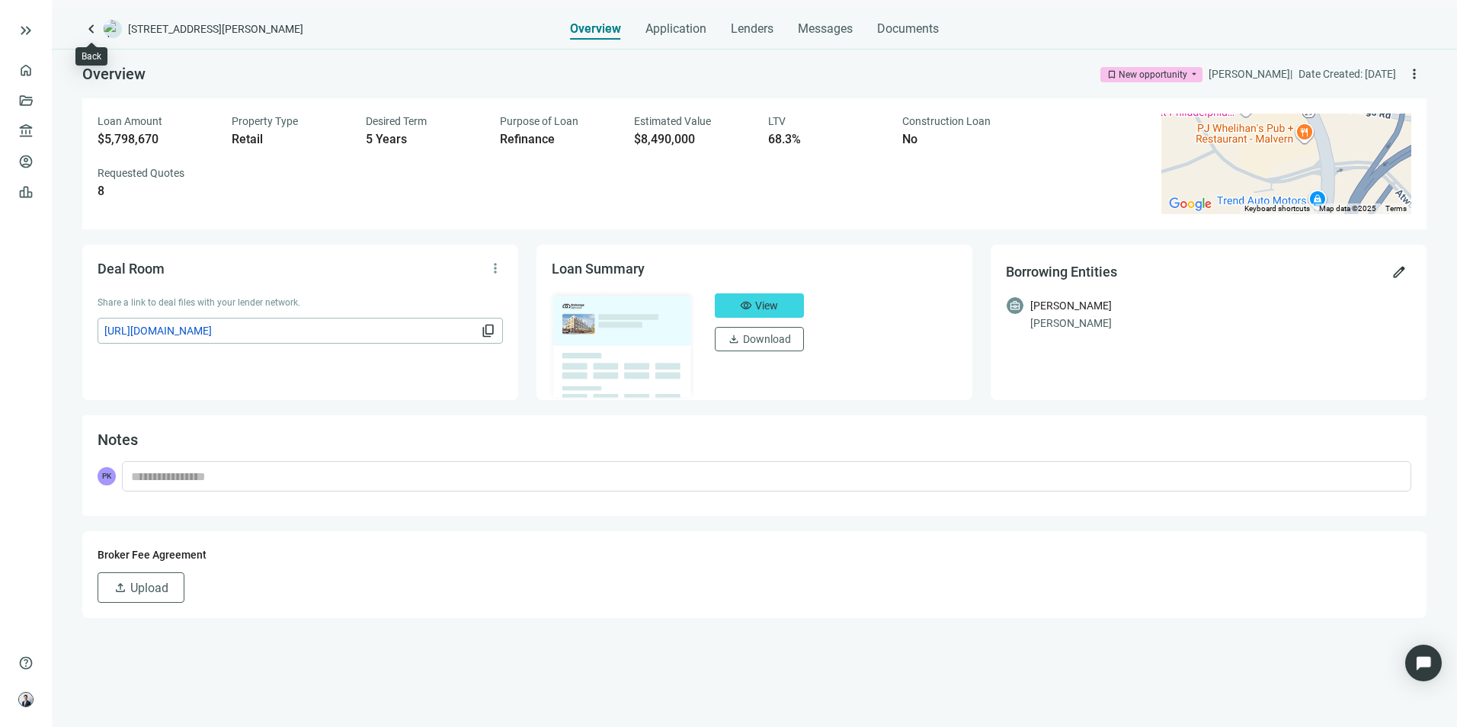
click at [88, 38] on span "keyboard_arrow_left" at bounding box center [91, 29] width 18 height 18
